Goal: Task Accomplishment & Management: Use online tool/utility

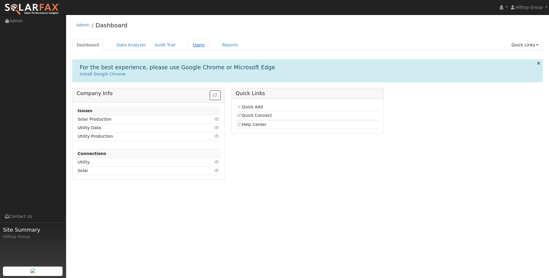
click at [191, 44] on link "Users" at bounding box center [198, 45] width 21 height 11
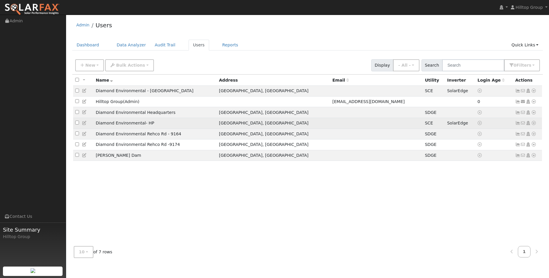
click at [517, 125] on icon at bounding box center [517, 123] width 5 height 4
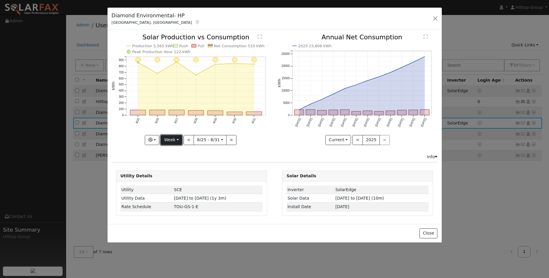
click at [176, 143] on button "Week" at bounding box center [171, 140] width 21 height 10
click at [174, 167] on link "Month" at bounding box center [181, 168] width 41 height 8
type input "2025-08-01"
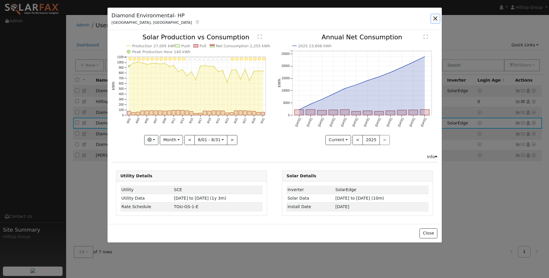
click at [435, 17] on button "button" at bounding box center [435, 18] width 8 height 8
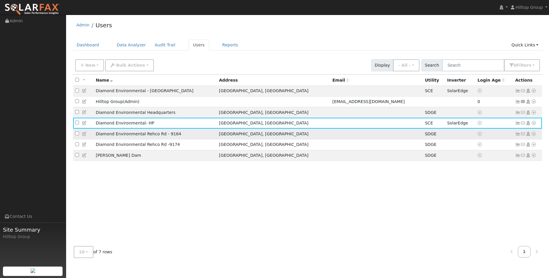
click at [533, 135] on icon at bounding box center [533, 134] width 5 height 4
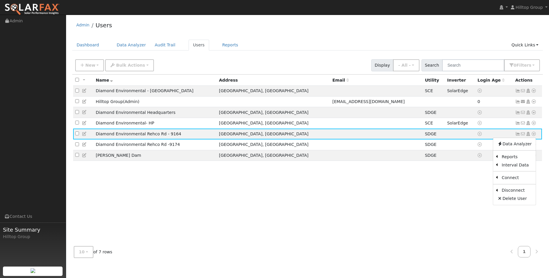
click at [391, 207] on div "All None All on page None on page Name Address Email Utility Inverter Login Age…" at bounding box center [307, 158] width 471 height 167
click at [518, 90] on icon at bounding box center [517, 91] width 5 height 4
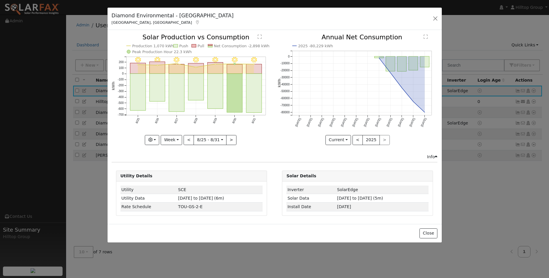
click at [436, 14] on div "Diamond Environmental - Fullerton Fullerton, CA Default Account Default Account…" at bounding box center [274, 19] width 334 height 23
click at [433, 20] on button "button" at bounding box center [435, 18] width 8 height 8
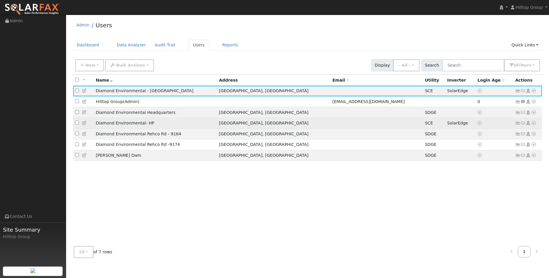
click at [518, 125] on icon at bounding box center [517, 123] width 5 height 4
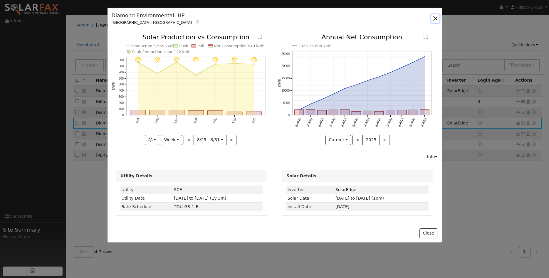
click at [435, 16] on button "button" at bounding box center [435, 18] width 8 height 8
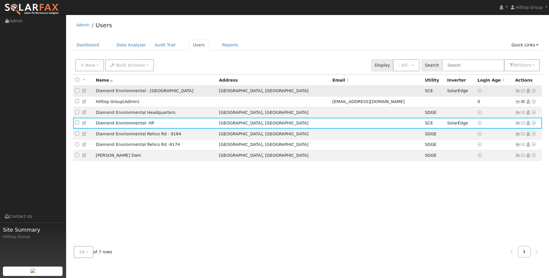
click at [517, 91] on icon at bounding box center [517, 91] width 5 height 4
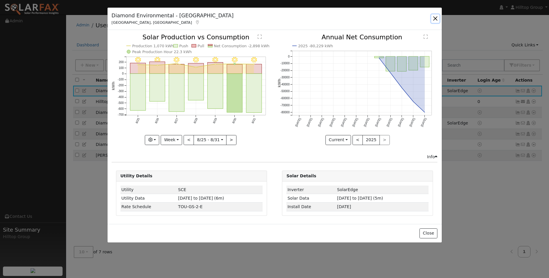
click at [435, 19] on button "button" at bounding box center [435, 18] width 8 height 8
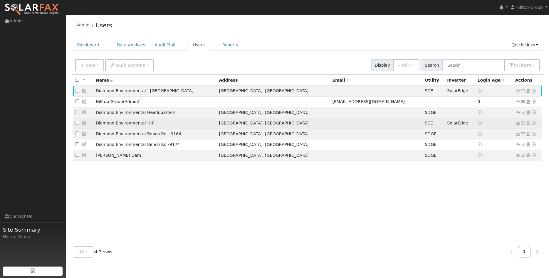
click at [518, 125] on icon at bounding box center [517, 123] width 5 height 4
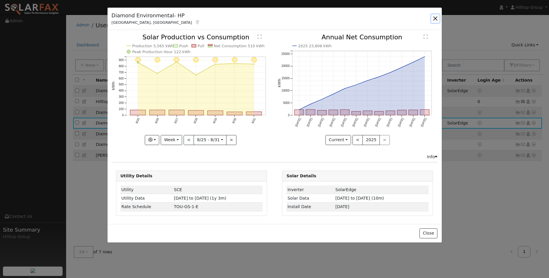
click at [433, 19] on button "button" at bounding box center [435, 18] width 8 height 8
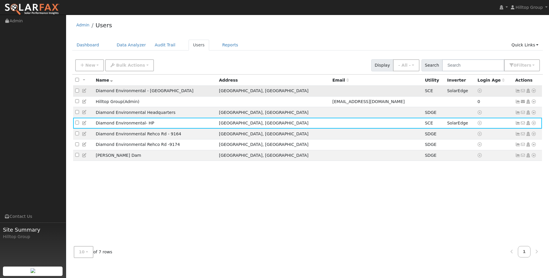
click at [516, 92] on icon at bounding box center [517, 91] width 5 height 4
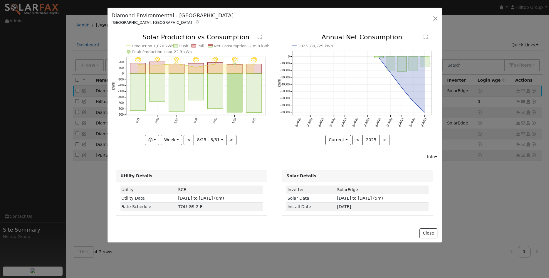
click at [433, 42] on icon "2025 -80,229 kWh Sep '24 Oct '24 Nov '24 Dec '24 Jan '25 Feb '25 Mar '25 Apr '2…" at bounding box center [357, 87] width 160 height 107
click at [434, 19] on button "button" at bounding box center [435, 18] width 8 height 8
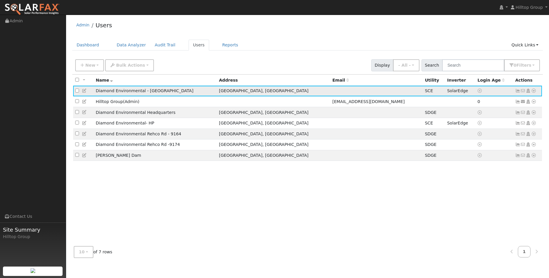
click at [516, 91] on icon at bounding box center [517, 91] width 5 height 4
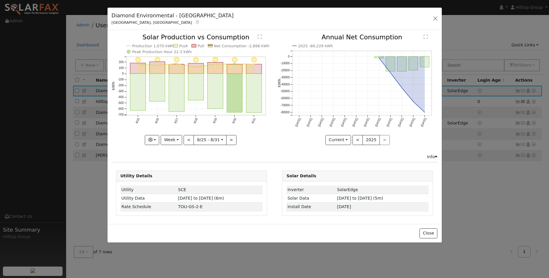
click at [435, 201] on div "Solar Details Inverter SolarEdge Solar Data 05/19/25 to 09/01/25 (5m) Install D…" at bounding box center [357, 193] width 157 height 45
click at [180, 138] on button "Week" at bounding box center [171, 140] width 21 height 10
click at [176, 166] on link "Month" at bounding box center [181, 168] width 41 height 8
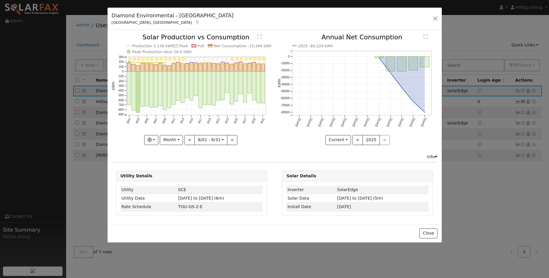
click at [372, 220] on div "Issue History Date By Flag Comment Type No Issue History 8/31 - Clear 8/30 - Cl…" at bounding box center [274, 127] width 334 height 194
click at [183, 138] on button "Month" at bounding box center [171, 140] width 23 height 10
click at [181, 176] on link "Year" at bounding box center [180, 177] width 41 height 8
type input "2024-09-01"
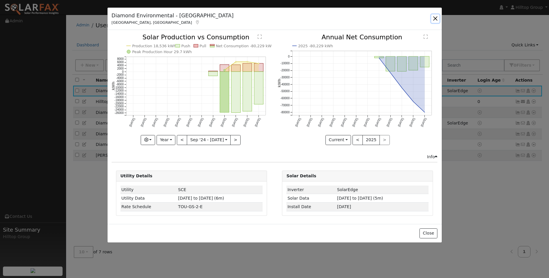
click at [434, 18] on button "button" at bounding box center [435, 18] width 8 height 8
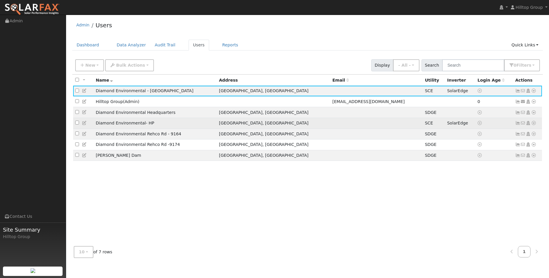
click at [516, 125] on icon at bounding box center [517, 123] width 5 height 4
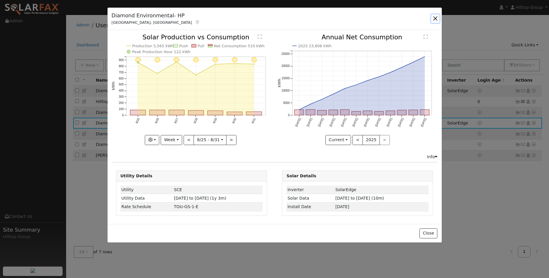
click at [436, 16] on button "button" at bounding box center [435, 18] width 8 height 8
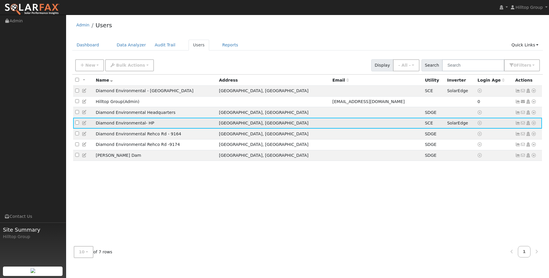
click at [533, 125] on icon at bounding box center [533, 123] width 5 height 4
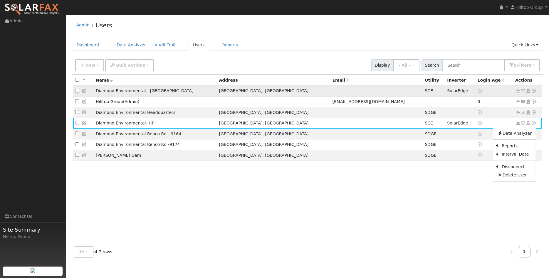
click at [531, 92] on icon at bounding box center [533, 91] width 5 height 4
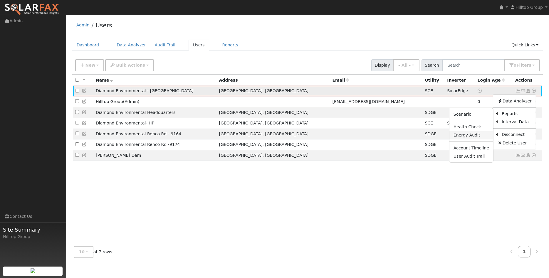
click at [473, 136] on link "Energy Audit" at bounding box center [471, 135] width 44 height 8
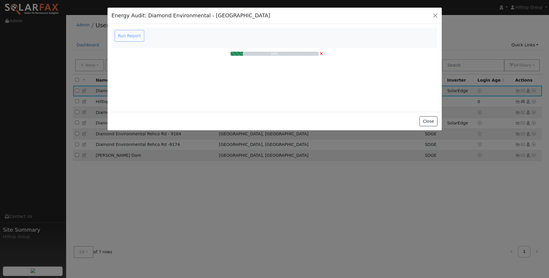
click at [135, 36] on div "Run Report" at bounding box center [129, 36] width 33 height 12
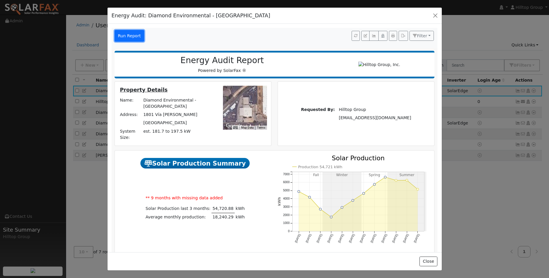
click at [127, 36] on button "Run Report" at bounding box center [129, 36] width 30 height 12
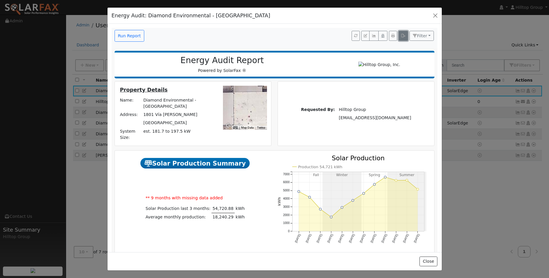
click at [406, 37] on button "button" at bounding box center [402, 36] width 9 height 10
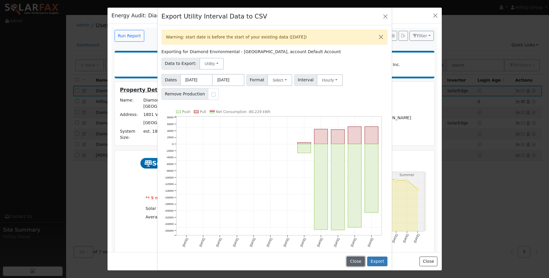
click at [355, 261] on button "Close" at bounding box center [355, 262] width 18 height 10
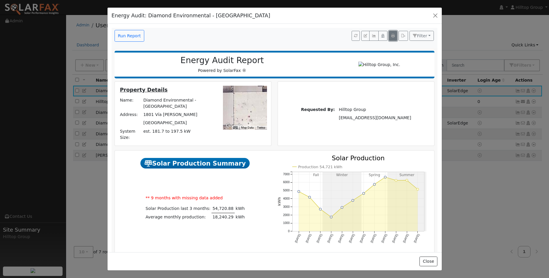
click at [395, 37] on button "button" at bounding box center [393, 36] width 8 height 10
click at [391, 38] on button "button" at bounding box center [393, 36] width 8 height 10
click at [376, 39] on button "button" at bounding box center [373, 36] width 9 height 10
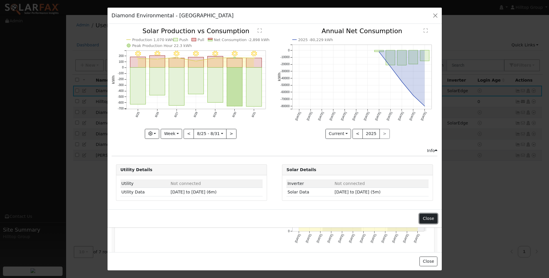
click at [425, 219] on button "Close" at bounding box center [428, 219] width 18 height 10
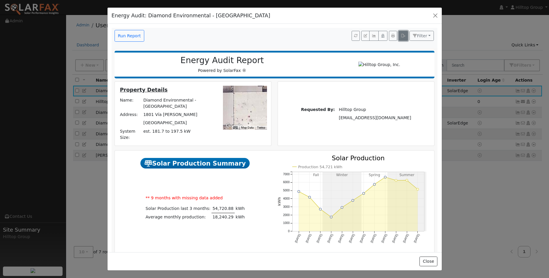
click at [401, 38] on button "button" at bounding box center [402, 36] width 9 height 10
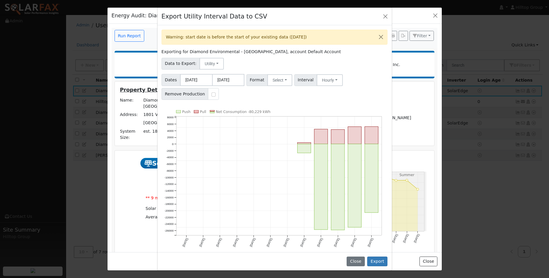
click at [175, 79] on span "Dates" at bounding box center [170, 80] width 19 height 12
click at [286, 80] on button "Select" at bounding box center [279, 80] width 25 height 12
click at [340, 101] on div "Warning: start date is before the start of your existing data (04/28/2025) Expo…" at bounding box center [274, 138] width 234 height 227
click at [383, 18] on button "Close" at bounding box center [385, 16] width 8 height 8
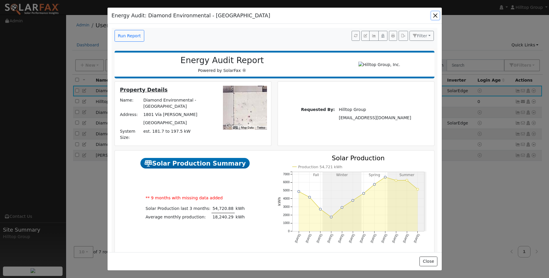
click at [435, 15] on button "button" at bounding box center [435, 15] width 8 height 8
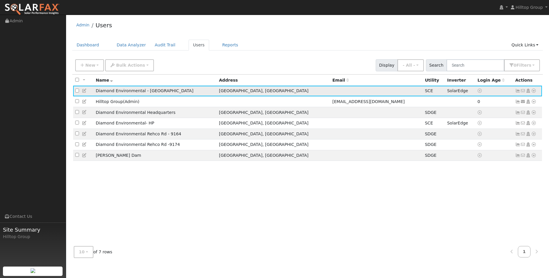
click at [533, 92] on icon at bounding box center [533, 91] width 5 height 4
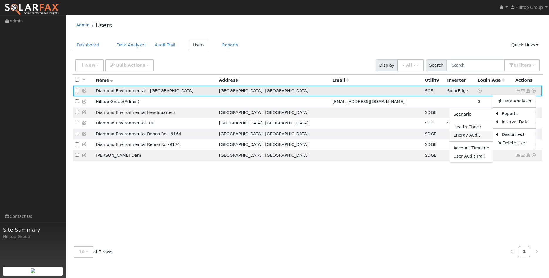
click at [477, 138] on link "Energy Audit" at bounding box center [471, 135] width 44 height 8
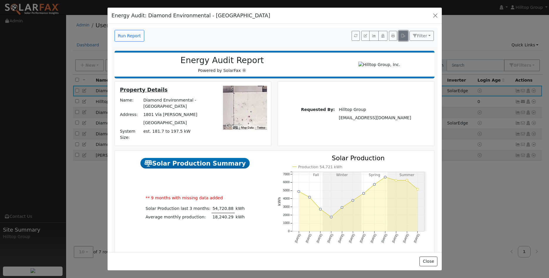
click at [402, 38] on icon "button" at bounding box center [403, 36] width 4 height 4
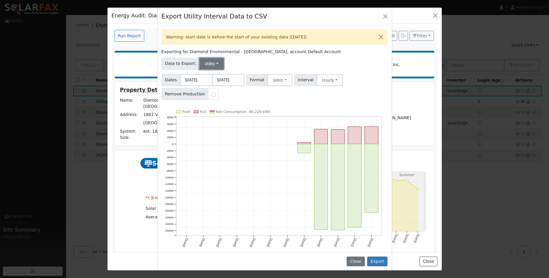
click at [207, 66] on button "Utility" at bounding box center [211, 64] width 24 height 12
click at [208, 85] on link "Solar" at bounding box center [215, 85] width 41 height 8
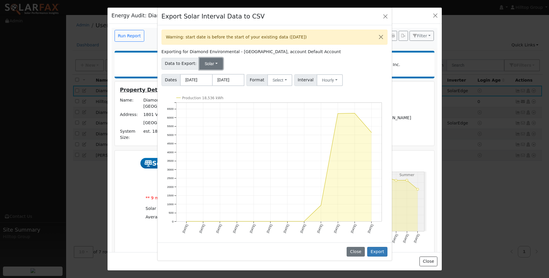
click at [212, 64] on button "Solar" at bounding box center [210, 64] width 23 height 12
click at [210, 78] on link "Utility" at bounding box center [215, 77] width 41 height 8
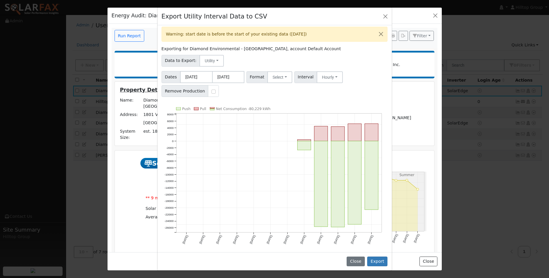
scroll to position [4, 0]
click at [381, 261] on button "Export" at bounding box center [377, 262] width 20 height 10
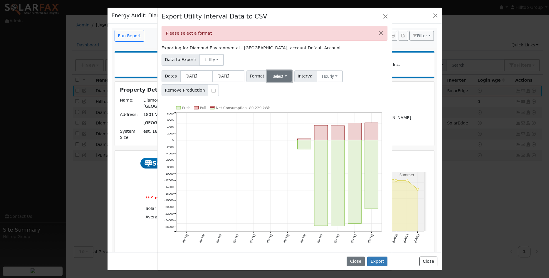
click at [272, 75] on button "Select" at bounding box center [279, 76] width 25 height 12
click at [280, 88] on link "Generic" at bounding box center [287, 89] width 42 height 8
click at [377, 260] on button "Export" at bounding box center [377, 262] width 20 height 10
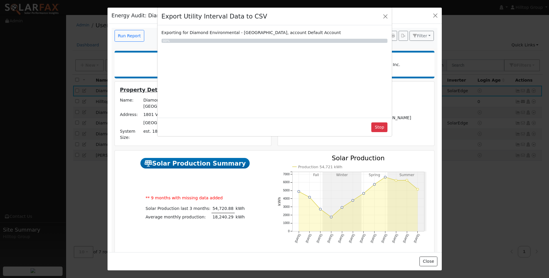
scroll to position [0, 0]
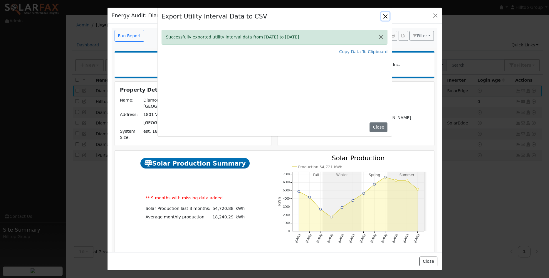
click at [387, 16] on button "Close" at bounding box center [385, 16] width 8 height 8
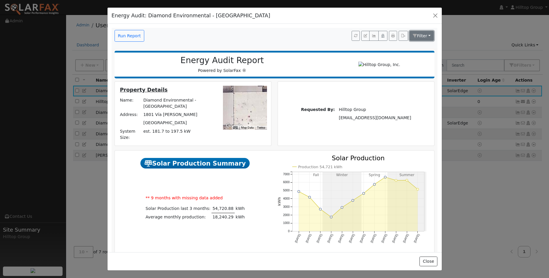
click at [427, 36] on span "Filter" at bounding box center [422, 35] width 10 height 5
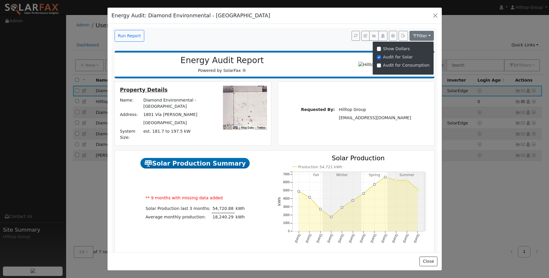
click at [380, 67] on form "Show Dollars Audit for Solar Audit for Consumption" at bounding box center [402, 58] width 61 height 29
click at [381, 65] on input "Audit for Consumption" at bounding box center [379, 65] width 4 height 4
checkbox input "true"
checkbox input "false"
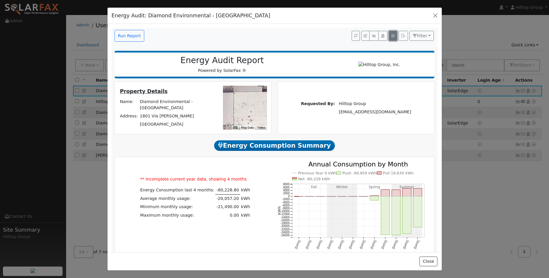
click at [392, 37] on icon "button" at bounding box center [393, 36] width 4 height 4
click at [303, 151] on span "Energy Consumption Summary" at bounding box center [274, 145] width 120 height 11
click at [401, 40] on button "button" at bounding box center [402, 36] width 9 height 10
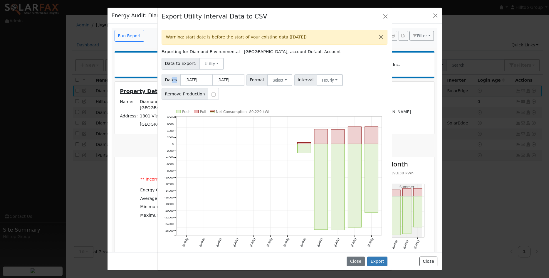
drag, startPoint x: 171, startPoint y: 81, endPoint x: 178, endPoint y: 80, distance: 7.7
click at [177, 81] on span "Dates" at bounding box center [170, 80] width 19 height 12
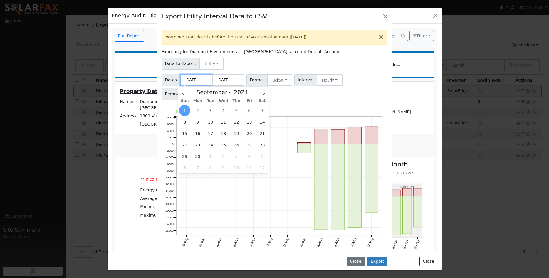
click at [190, 78] on input "09/01/2024" at bounding box center [196, 80] width 32 height 12
click at [264, 94] on icon at bounding box center [264, 93] width 4 height 4
select select "11"
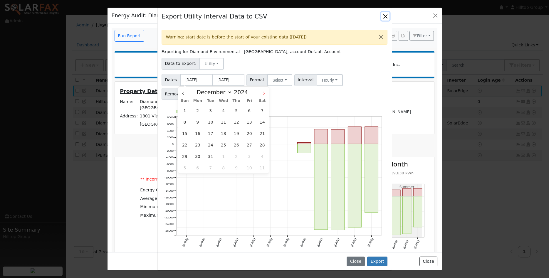
click at [264, 94] on icon at bounding box center [264, 93] width 4 height 4
type input "2025"
click at [264, 94] on icon at bounding box center [264, 93] width 4 height 4
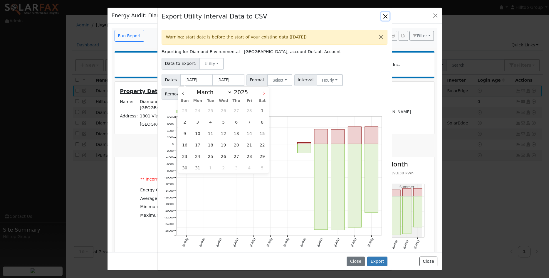
select select "3"
click at [210, 110] on span "1" at bounding box center [210, 110] width 11 height 11
type input "04/01/2025"
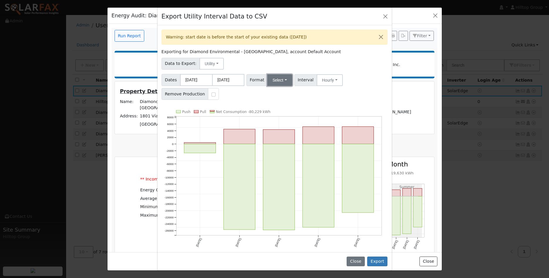
click at [284, 79] on button "Select" at bounding box center [279, 80] width 25 height 12
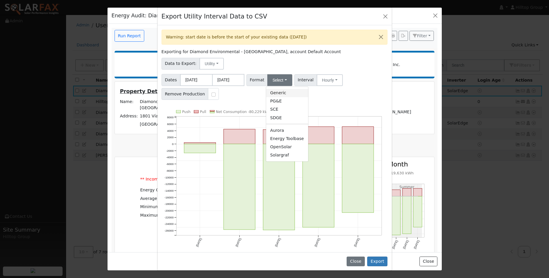
click at [281, 91] on link "Generic" at bounding box center [287, 93] width 42 height 8
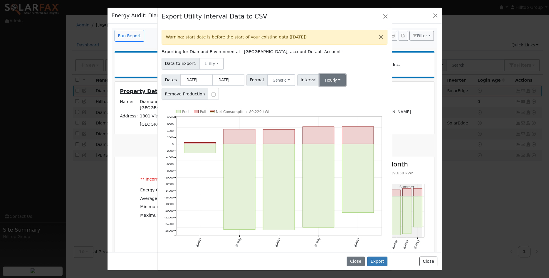
click at [332, 83] on button "Hourly" at bounding box center [332, 80] width 26 height 12
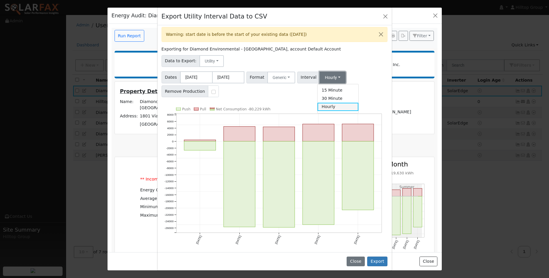
scroll to position [4, 0]
click at [371, 92] on div "Dates 04/01/2025 08/31/2025 Format Generic Generic PG&E SCE SDGE Aurora Energy …" at bounding box center [274, 82] width 228 height 28
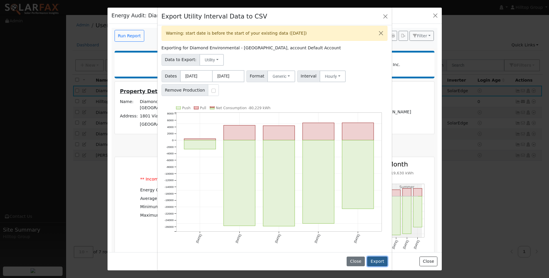
click at [376, 258] on button "Export" at bounding box center [377, 262] width 20 height 10
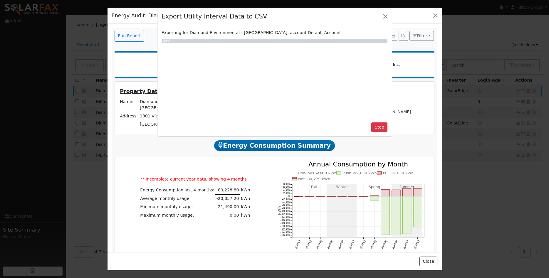
scroll to position [0, 0]
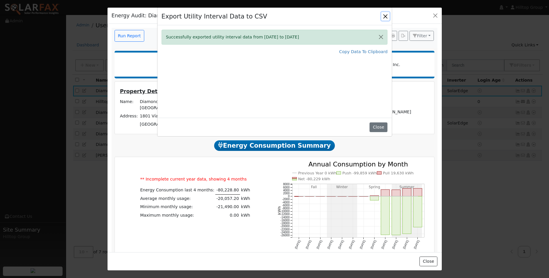
click at [386, 16] on button "Close" at bounding box center [385, 16] width 8 height 8
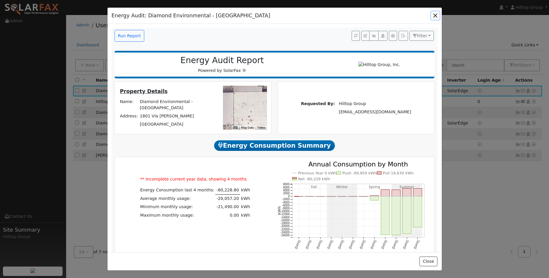
click at [434, 14] on button "button" at bounding box center [435, 15] width 8 height 8
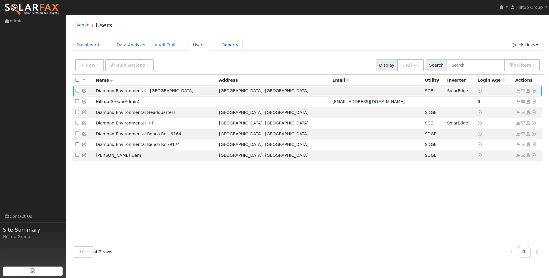
click at [218, 49] on link "Reports" at bounding box center [230, 45] width 25 height 11
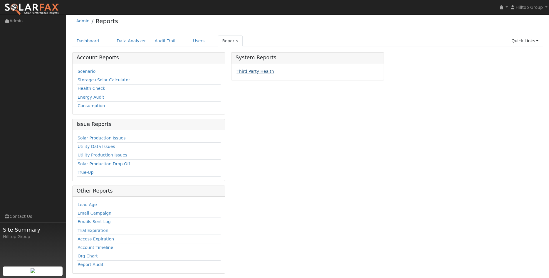
scroll to position [7, 0]
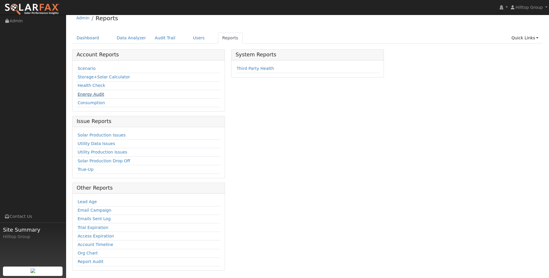
click at [97, 94] on link "Energy Audit" at bounding box center [90, 94] width 27 height 5
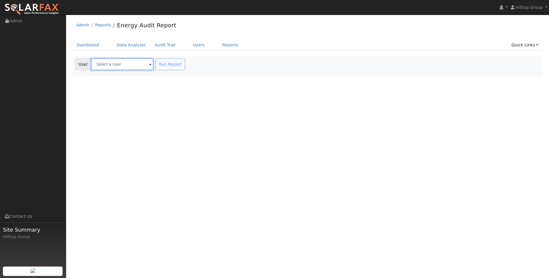
click at [145, 65] on input "text" at bounding box center [122, 64] width 62 height 12
click at [146, 65] on input "text" at bounding box center [122, 64] width 62 height 12
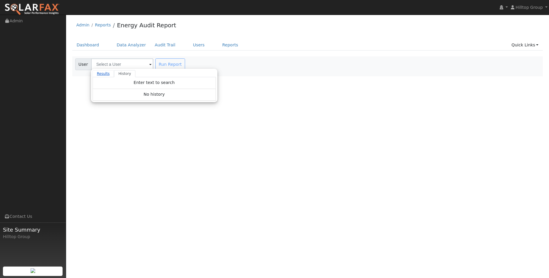
click at [104, 73] on link "Results" at bounding box center [103, 73] width 22 height 7
click at [130, 63] on input "text" at bounding box center [122, 64] width 62 height 12
click at [146, 64] on input "text" at bounding box center [122, 64] width 62 height 12
click at [149, 65] on span at bounding box center [150, 64] width 2 height 7
click at [150, 195] on div "User Profile First name Last name Email Email Notifications No Emails No Emails…" at bounding box center [307, 146] width 483 height 263
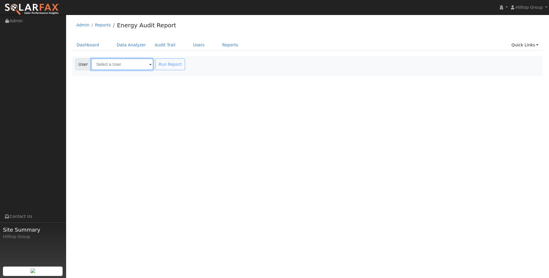
click at [132, 65] on input "text" at bounding box center [122, 64] width 62 height 12
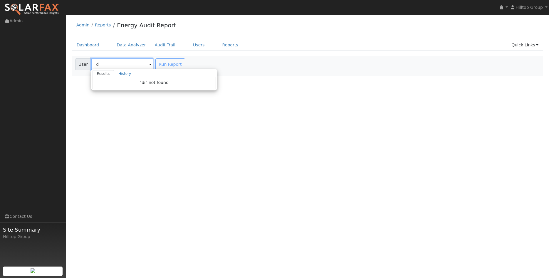
type input "d"
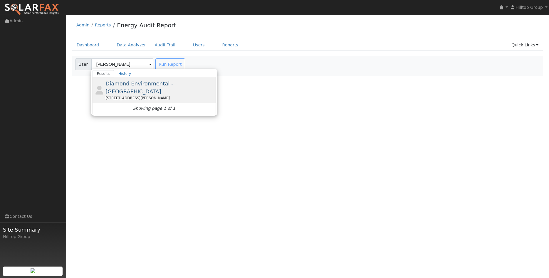
click at [199, 95] on div "1801 Vía Burton, Fullerton, CA 92831" at bounding box center [159, 97] width 109 height 5
type input "Diamond Environmental - Fullerton"
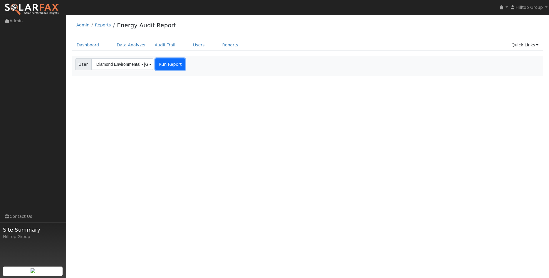
click at [176, 64] on button "Run Report" at bounding box center [170, 64] width 30 height 12
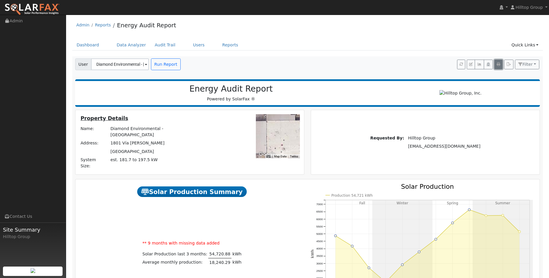
click at [499, 66] on icon "button" at bounding box center [498, 65] width 4 height 4
click at [471, 65] on icon "button" at bounding box center [471, 65] width 4 height 4
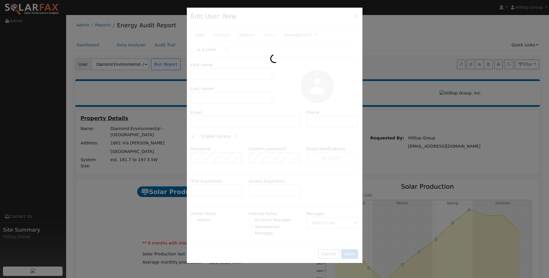
type input "Diamond Environmental"
type input "- Fullerton"
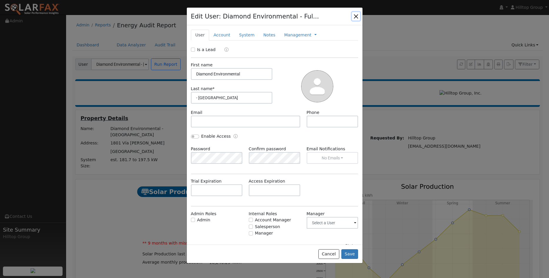
click at [355, 16] on button "button" at bounding box center [356, 16] width 8 height 8
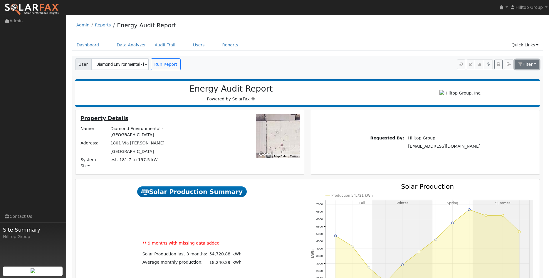
click at [524, 68] on button "Filter" at bounding box center [527, 65] width 25 height 10
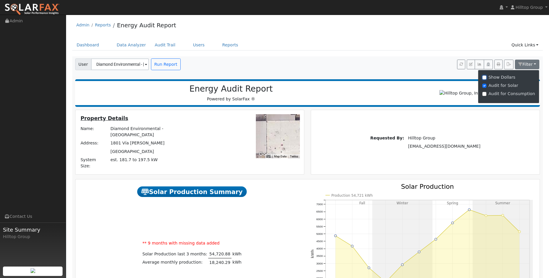
click at [486, 77] on input "Show Dollars" at bounding box center [484, 77] width 4 height 4
checkbox input "true"
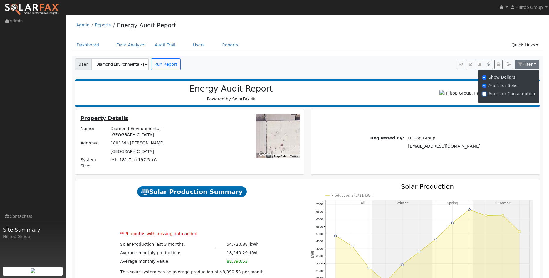
click at [486, 94] on input "Audit for Consumption" at bounding box center [484, 94] width 4 height 4
checkbox input "true"
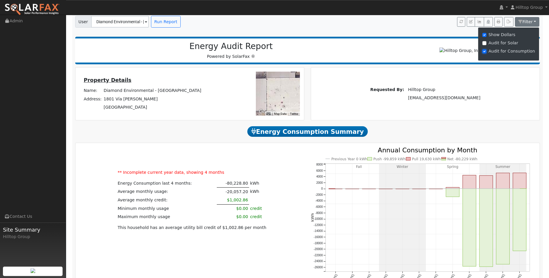
scroll to position [60, 0]
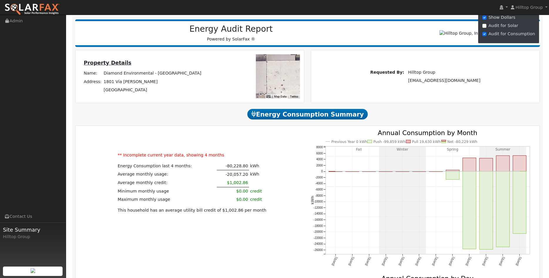
click at [491, 25] on div "Audit for Solar" at bounding box center [508, 26] width 53 height 6
click at [486, 25] on input "Audit for Solar" at bounding box center [484, 26] width 4 height 4
checkbox input "true"
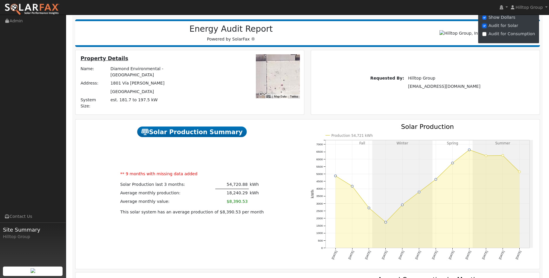
checkbox input "false"
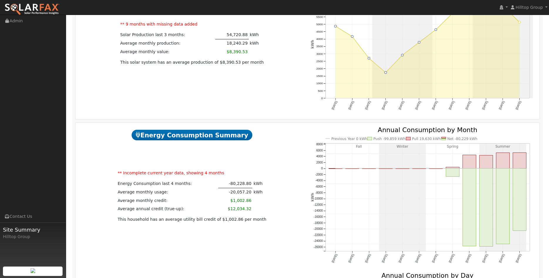
scroll to position [0, 0]
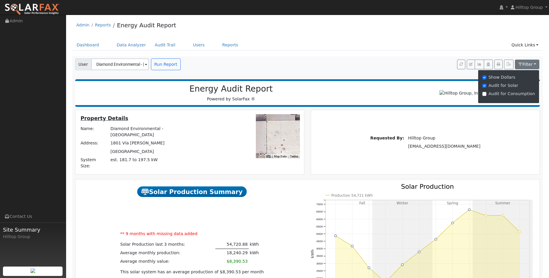
click at [380, 63] on div "User Diamond Environmental - Fullerton Account Default Account Default Account …" at bounding box center [306, 63] width 471 height 14
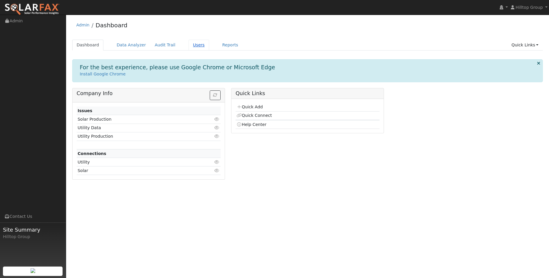
click at [188, 46] on link "Users" at bounding box center [198, 45] width 21 height 11
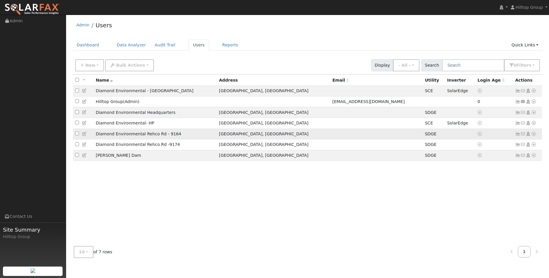
click at [534, 136] on icon at bounding box center [533, 134] width 5 height 4
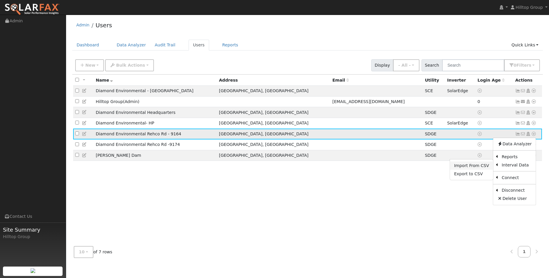
click at [487, 168] on link "Import From CSV" at bounding box center [471, 165] width 43 height 8
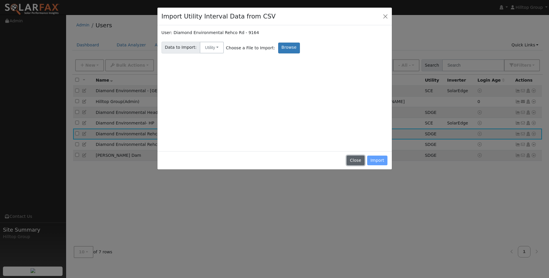
click at [357, 159] on button "Close" at bounding box center [355, 161] width 18 height 10
